Goal: Task Accomplishment & Management: Manage account settings

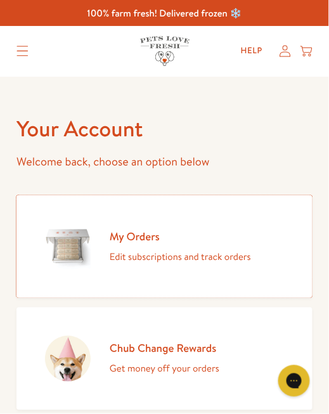
click at [203, 251] on p "Edit subscriptions and track orders" at bounding box center [180, 257] width 141 height 16
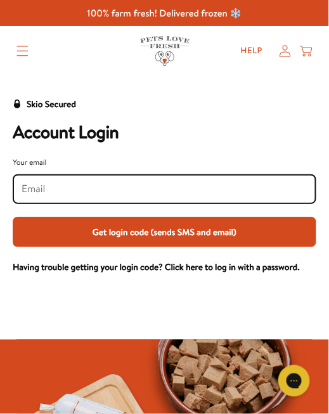
click at [150, 183] on input "Your email" at bounding box center [165, 189] width 286 height 14
type input "stronglewisj67@googlemail.com"
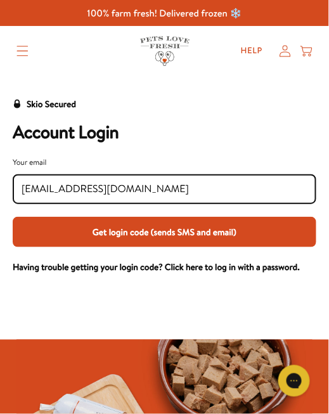
click at [197, 235] on button "Get login code (sends SMS and email)" at bounding box center [165, 232] width 304 height 30
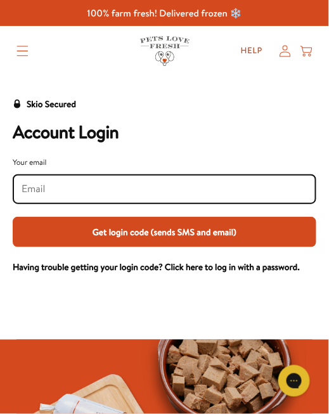
click at [86, 182] on input "Your email" at bounding box center [165, 189] width 286 height 14
type input "stephen7325strong@gmail.com"
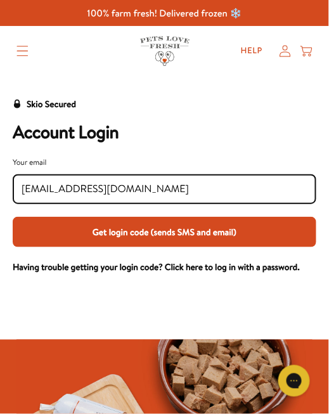
click at [231, 233] on button "Get login code (sends SMS and email)" at bounding box center [165, 232] width 304 height 30
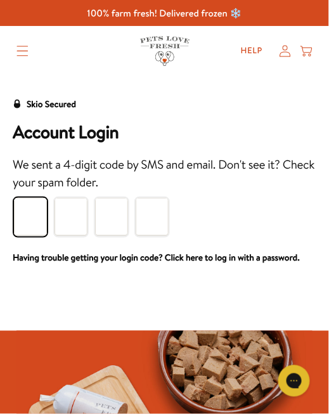
type input "5"
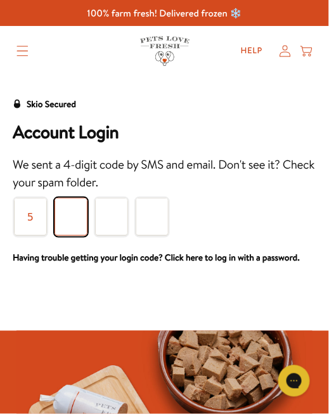
type input "9"
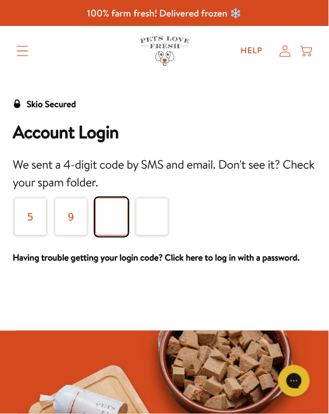
type input "7"
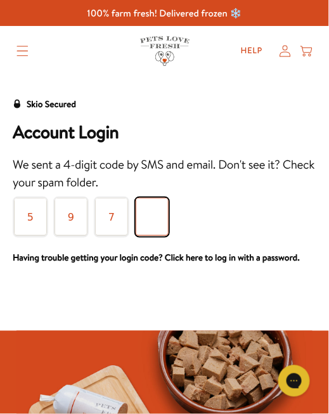
type input "3"
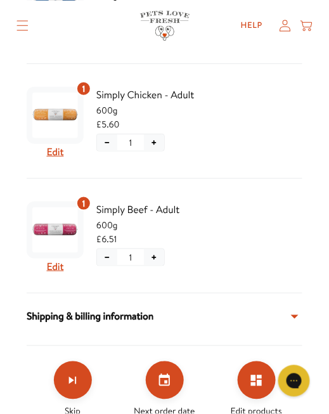
scroll to position [623, 0]
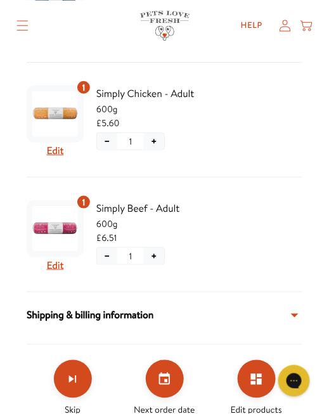
click at [105, 264] on button "−" at bounding box center [107, 256] width 20 height 16
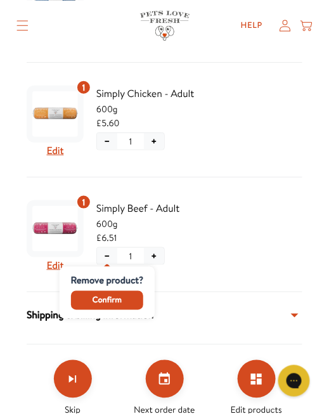
click at [126, 307] on button "Confirm" at bounding box center [107, 300] width 73 height 19
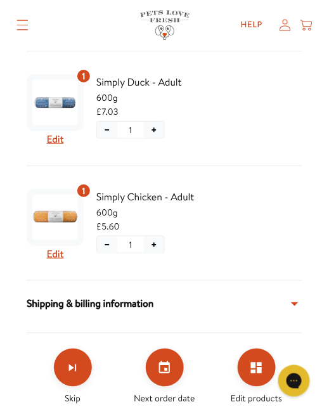
scroll to position [520, 0]
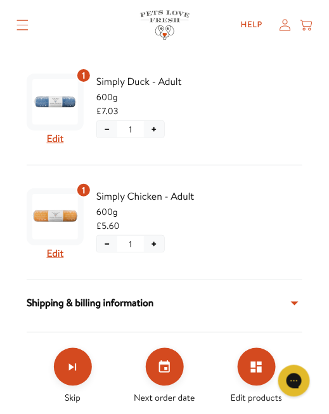
click at [155, 252] on button "+" at bounding box center [154, 244] width 20 height 16
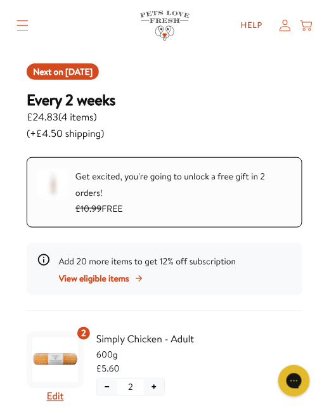
scroll to position [146, 0]
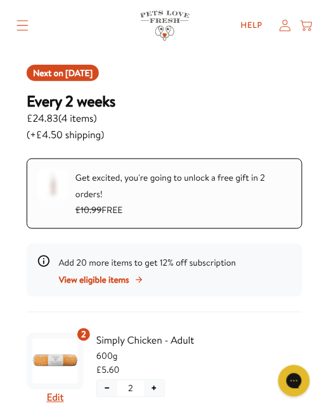
click at [208, 195] on div "Get excited, you're going to unlock a free gift in 2 orders! £10.99 FREE" at bounding box center [183, 193] width 216 height 49
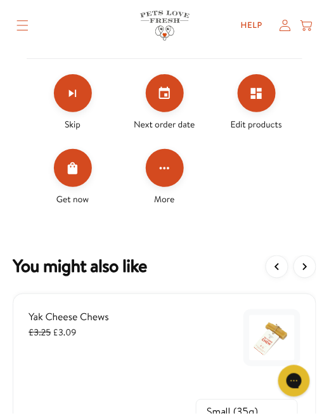
scroll to position [794, 0]
click at [160, 172] on icon "Click for more options" at bounding box center [164, 168] width 15 height 15
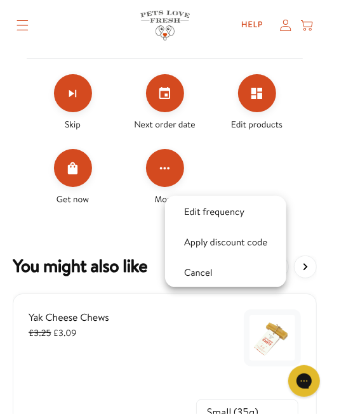
click at [258, 102] on div at bounding box center [169, 207] width 339 height 414
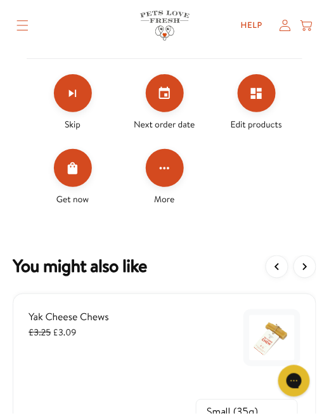
click at [257, 101] on icon "Edit products" at bounding box center [256, 93] width 15 height 15
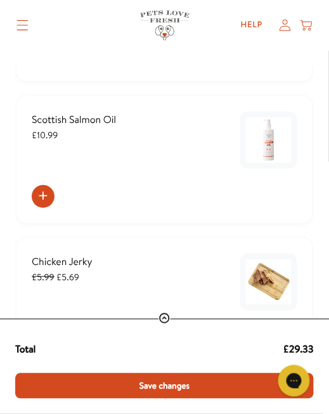
scroll to position [738, 0]
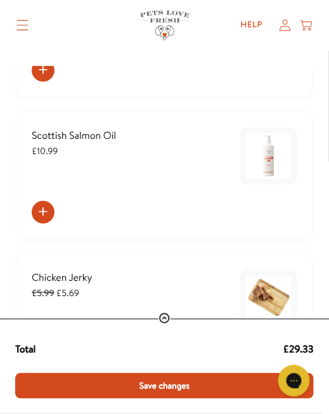
click at [234, 382] on button "Save changes" at bounding box center [164, 385] width 299 height 25
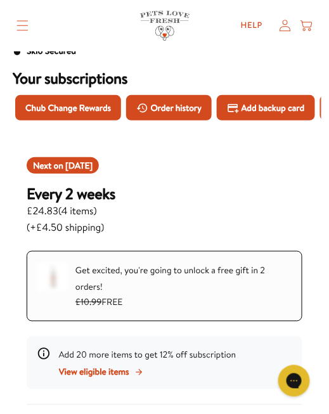
scroll to position [45, 0]
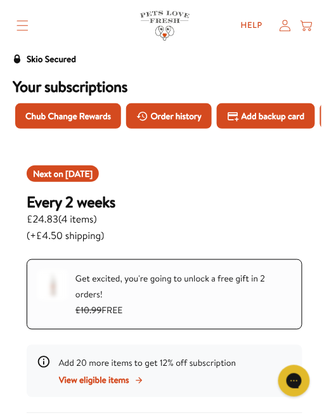
click at [100, 109] on span "Chub Change Rewards" at bounding box center [68, 116] width 86 height 14
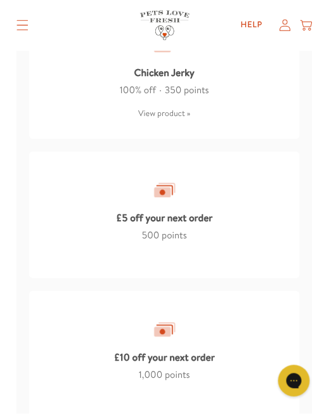
scroll to position [2204, 0]
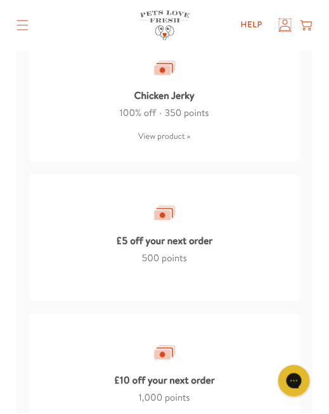
click at [283, 25] on icon at bounding box center [286, 25] width 12 height 13
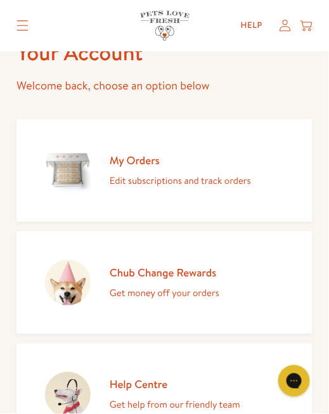
scroll to position [74, 0]
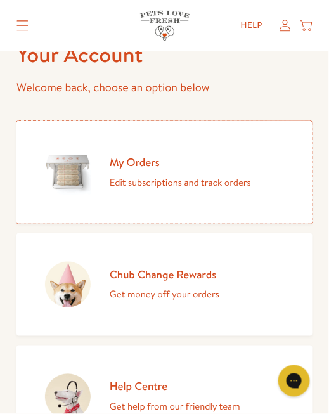
click at [226, 179] on p "Edit subscriptions and track orders" at bounding box center [180, 182] width 141 height 16
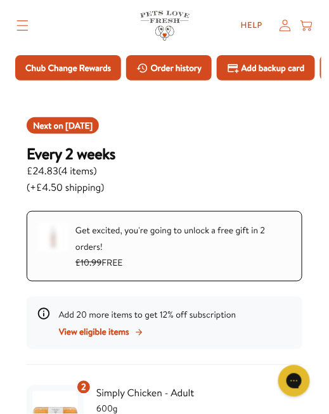
scroll to position [91, 0]
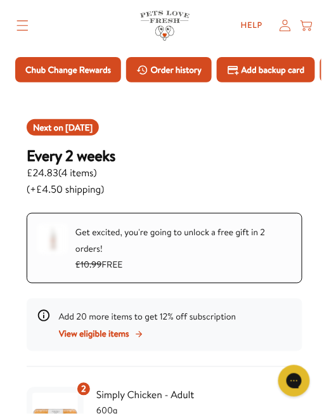
click at [164, 67] on span "Order history" at bounding box center [176, 70] width 51 height 14
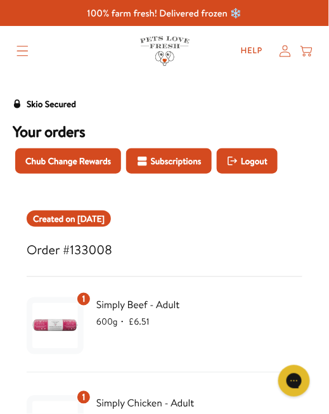
click at [180, 160] on span "Subscriptions" at bounding box center [176, 161] width 51 height 14
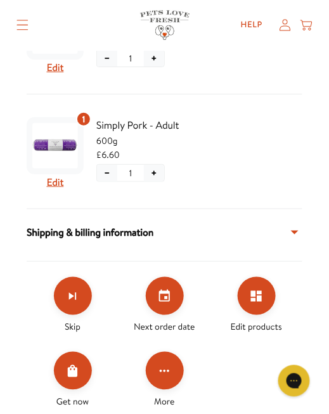
scroll to position [591, 0]
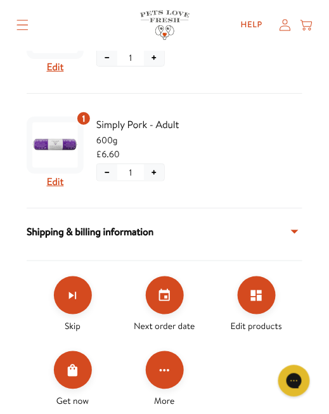
click at [170, 303] on icon "Set your next order date" at bounding box center [164, 295] width 15 height 15
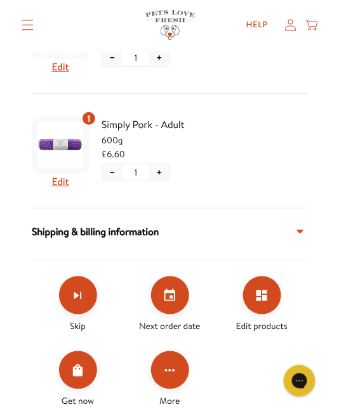
scroll to position [576, 0]
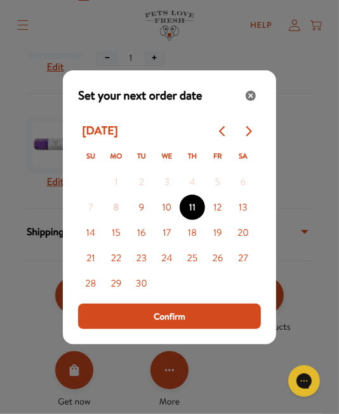
click at [247, 93] on icon "Close" at bounding box center [250, 96] width 10 height 10
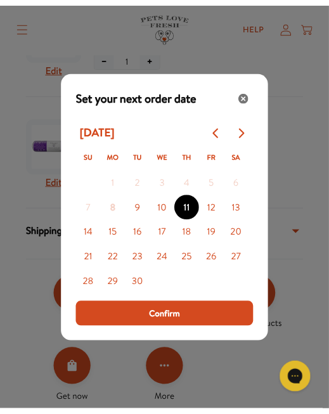
scroll to position [591, 0]
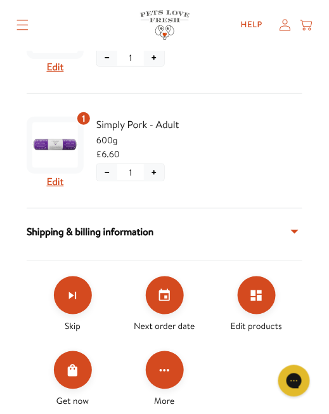
click at [169, 377] on icon "Click for more options" at bounding box center [164, 370] width 15 height 15
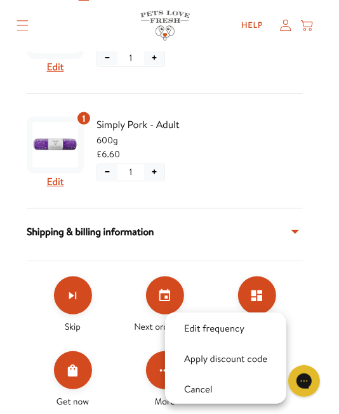
click at [120, 385] on div at bounding box center [169, 207] width 339 height 414
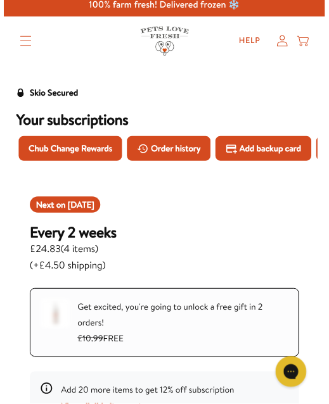
scroll to position [0, 0]
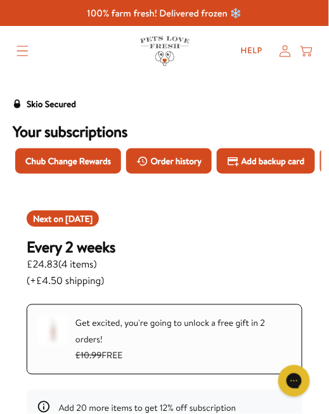
click at [22, 53] on icon "Translation missing: en.sections.header.menu" at bounding box center [22, 51] width 12 height 11
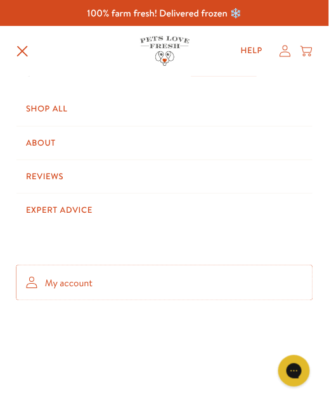
click at [230, 266] on link "My account" at bounding box center [164, 284] width 296 height 36
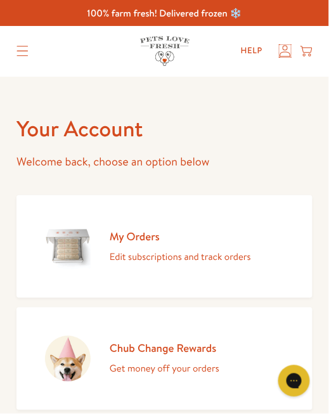
click at [285, 55] on icon at bounding box center [286, 51] width 12 height 13
